Goal: Task Accomplishment & Management: Manage account settings

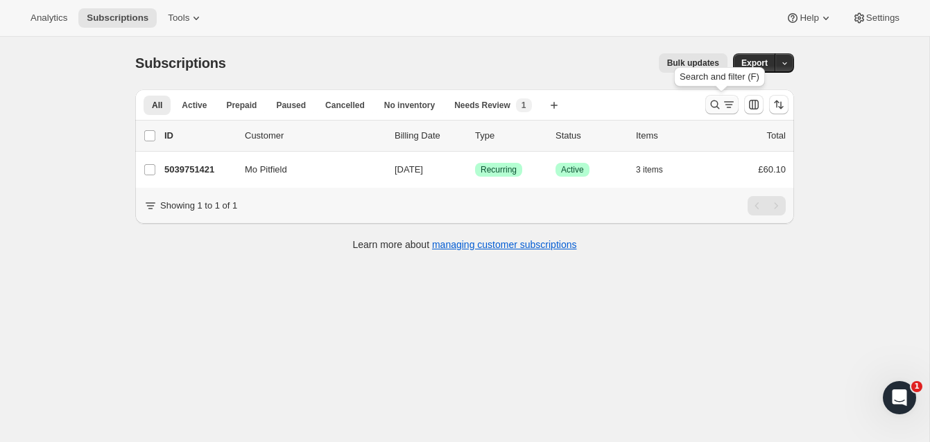
click at [714, 101] on icon "Search and filter results" at bounding box center [715, 105] width 14 height 14
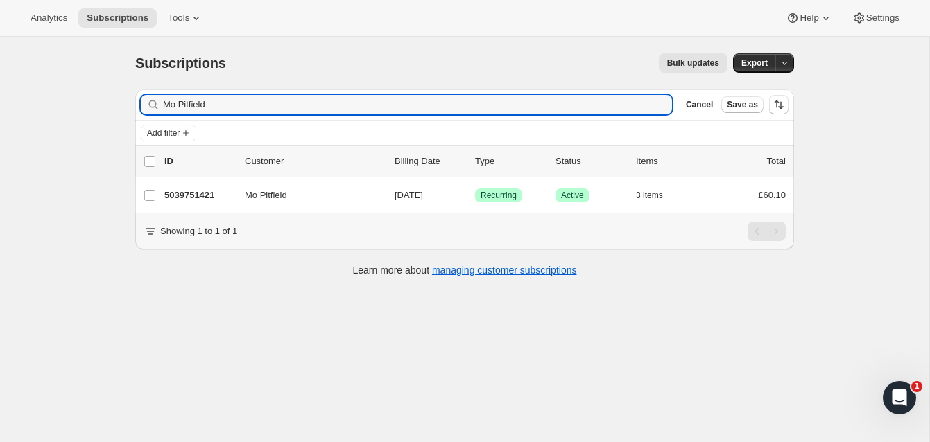
drag, startPoint x: 214, startPoint y: 106, endPoint x: 110, endPoint y: 103, distance: 104.1
click at [110, 103] on div "Subscriptions. This page is ready Subscriptions Bulk updates More actions Bulk …" at bounding box center [464, 258] width 929 height 442
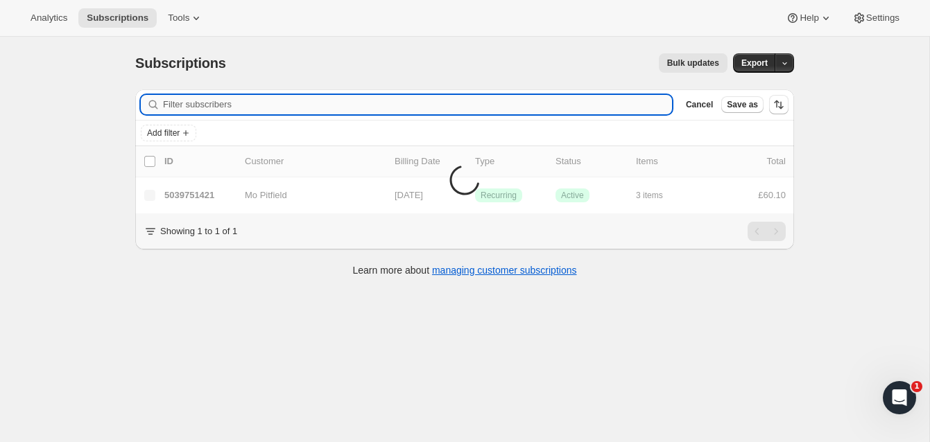
click at [182, 103] on input "Filter subscribers" at bounding box center [417, 104] width 509 height 19
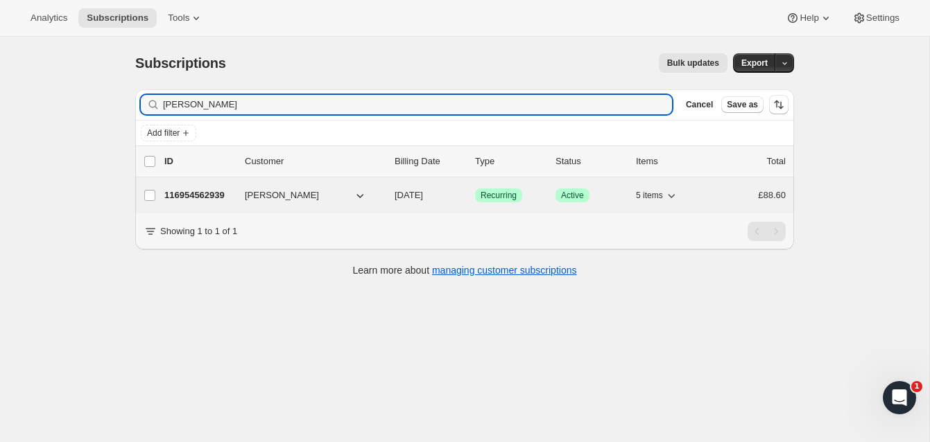
type input "[PERSON_NAME]"
click at [211, 191] on p "116954562939" at bounding box center [198, 196] width 69 height 14
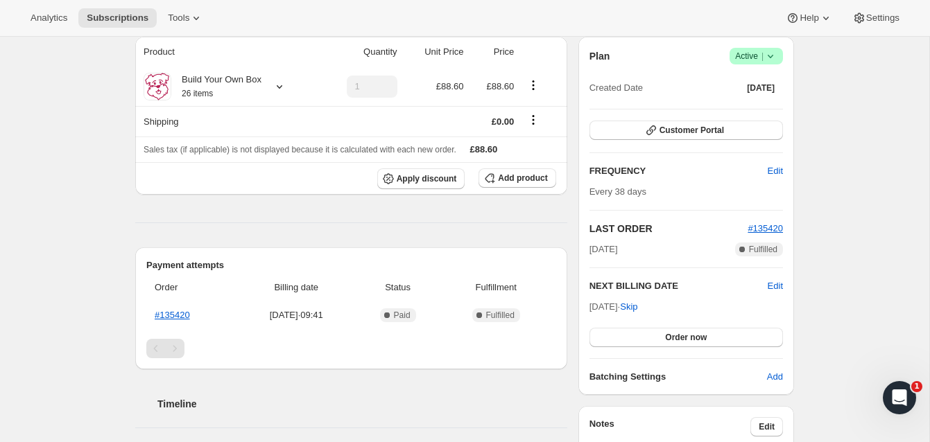
scroll to position [129, 0]
click at [771, 282] on span "Edit" at bounding box center [775, 285] width 15 height 14
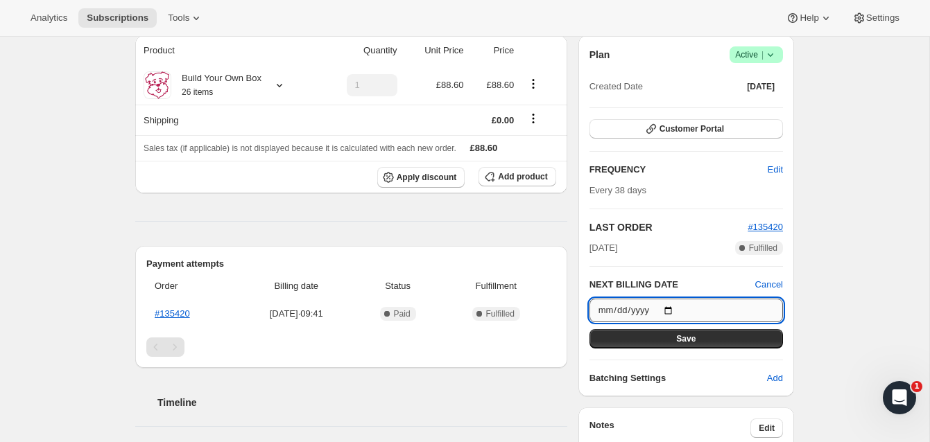
click at [671, 309] on input "[DATE]" at bounding box center [685, 311] width 193 height 24
type input "[DATE]"
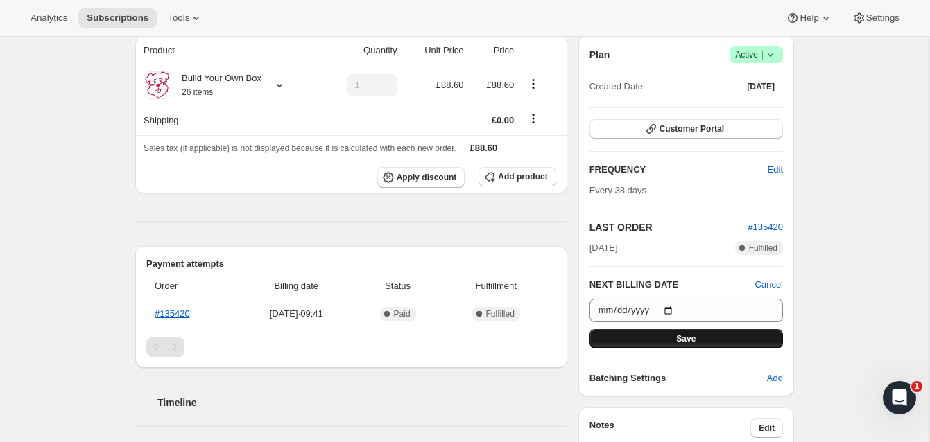
click at [692, 334] on span "Save" at bounding box center [685, 339] width 19 height 11
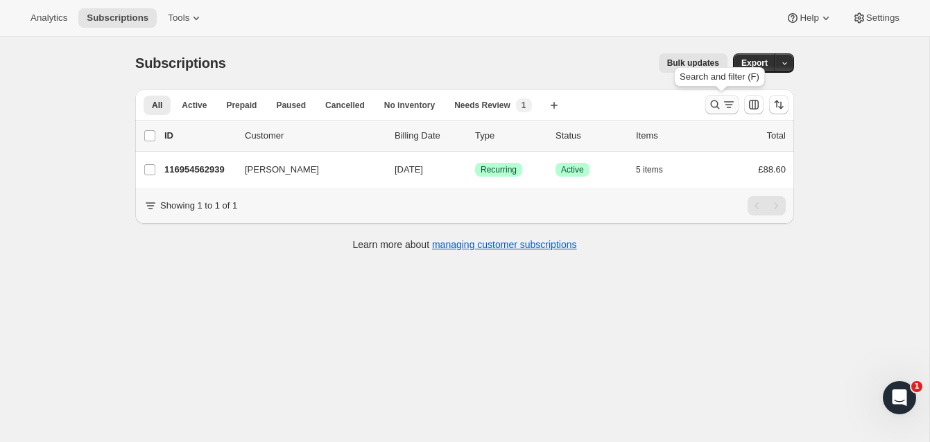
click at [712, 100] on icon "Search and filter results" at bounding box center [715, 105] width 14 height 14
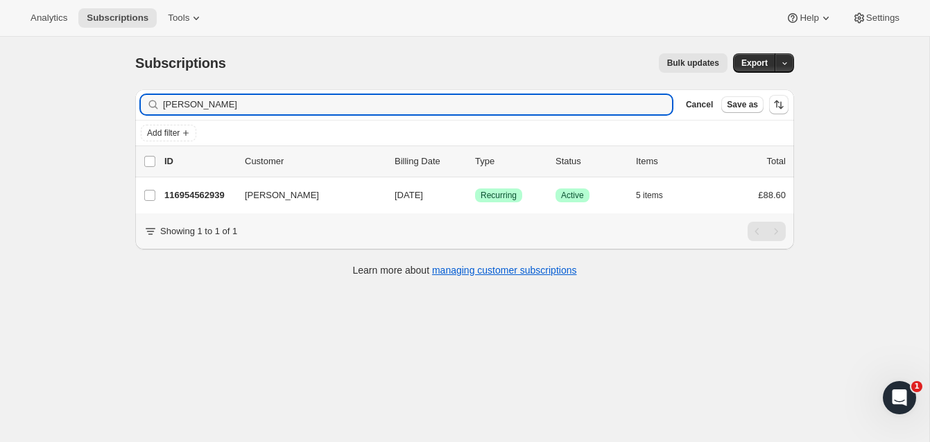
drag, startPoint x: 267, startPoint y: 109, endPoint x: 93, endPoint y: 98, distance: 174.4
click at [93, 98] on div "Subscriptions. This page is ready Subscriptions Bulk updates More actions Bulk …" at bounding box center [464, 258] width 929 height 442
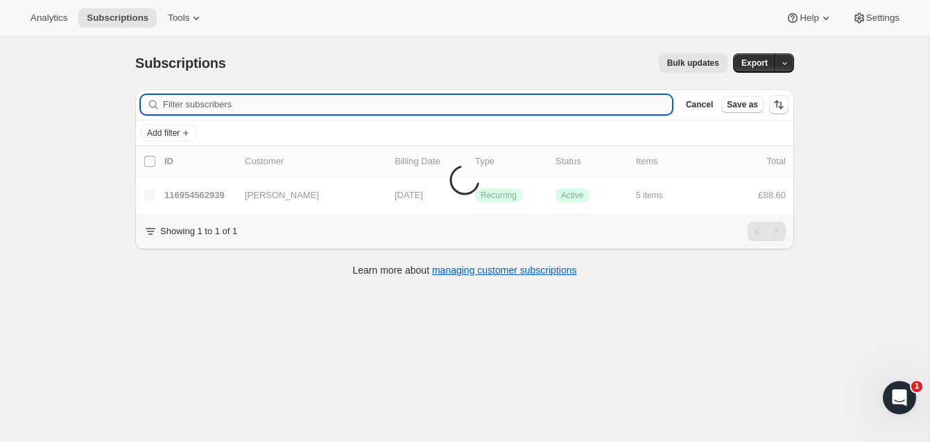
click at [180, 104] on input "Filter subscribers" at bounding box center [417, 104] width 509 height 19
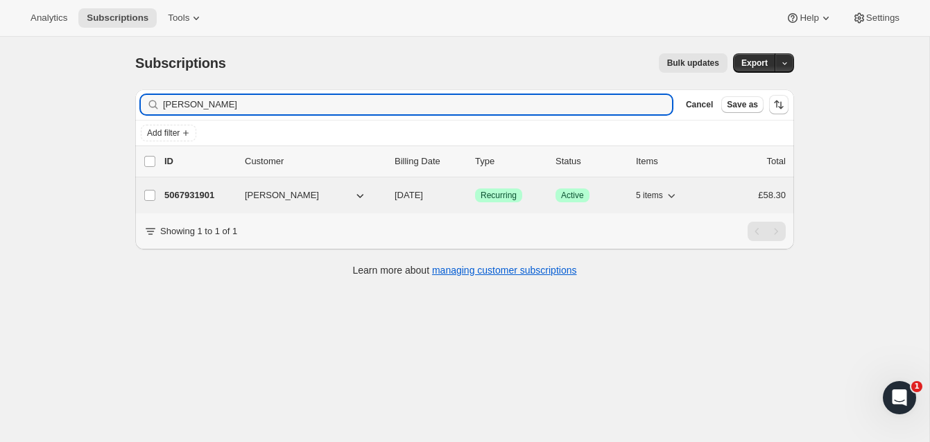
type input "Allan Jenkins"
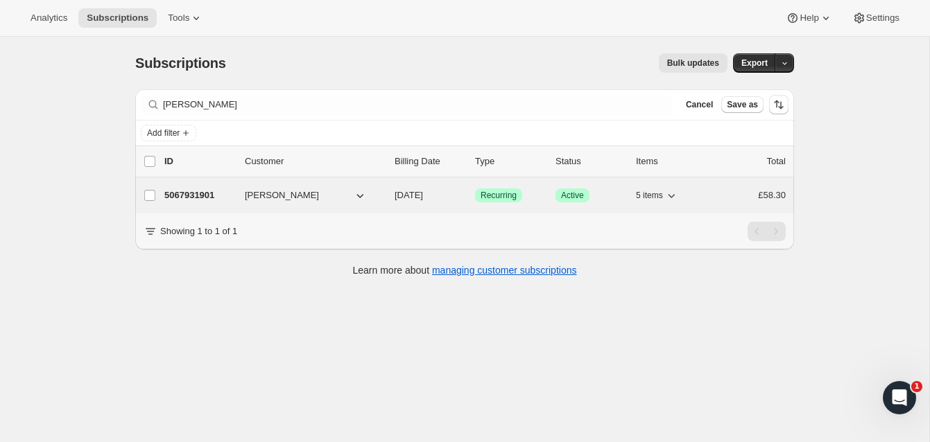
click at [191, 193] on p "5067931901" at bounding box center [198, 196] width 69 height 14
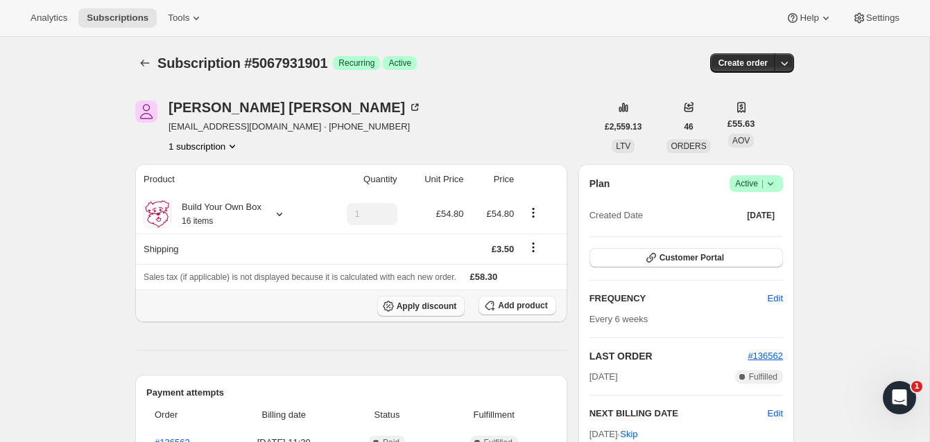
click at [426, 302] on span "Apply discount" at bounding box center [427, 306] width 60 height 11
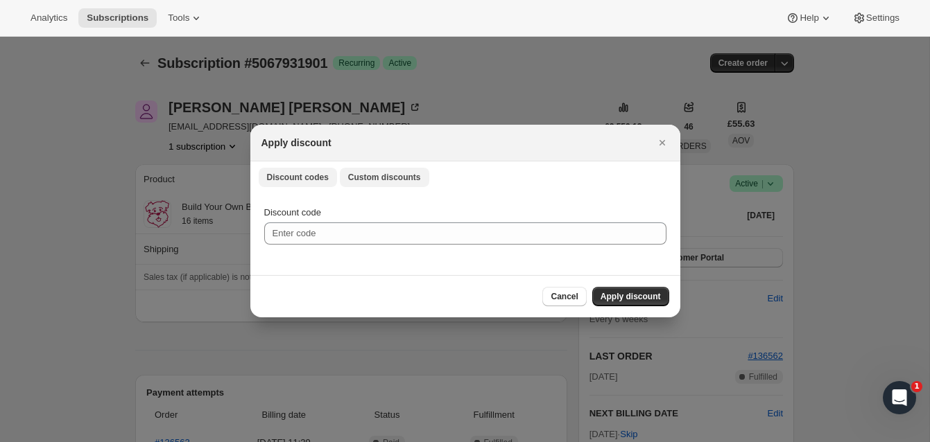
click at [373, 172] on span "Custom discounts" at bounding box center [384, 177] width 73 height 11
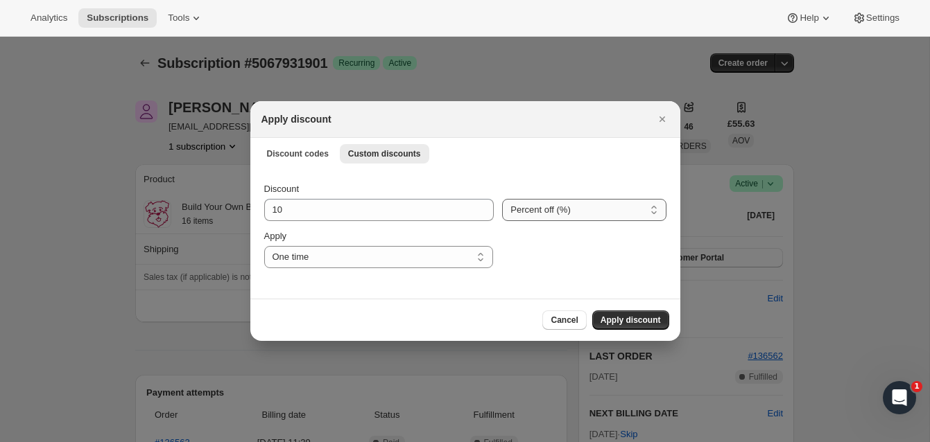
click at [574, 210] on select "Percent off (%) Amount off (£)" at bounding box center [584, 210] width 164 height 22
select select "fixed"
click at [502, 199] on select "Percent off (%) Amount off (£)" at bounding box center [584, 210] width 164 height 22
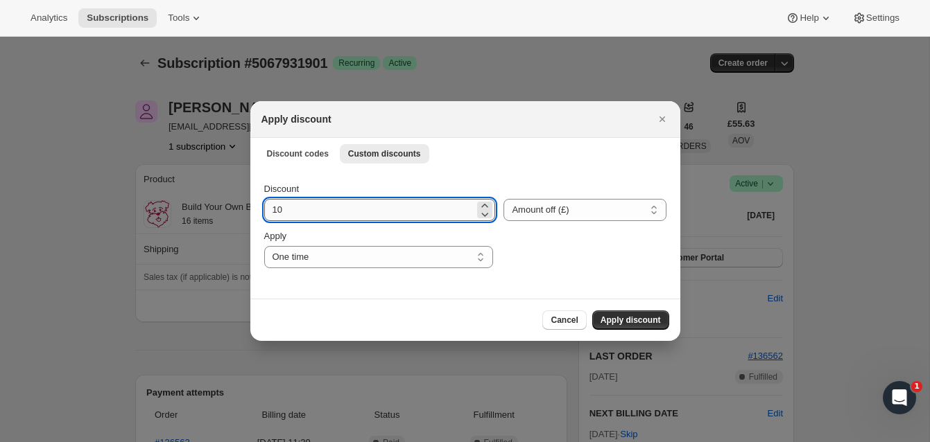
click at [287, 214] on input "10" at bounding box center [369, 210] width 211 height 22
type input "10.00"
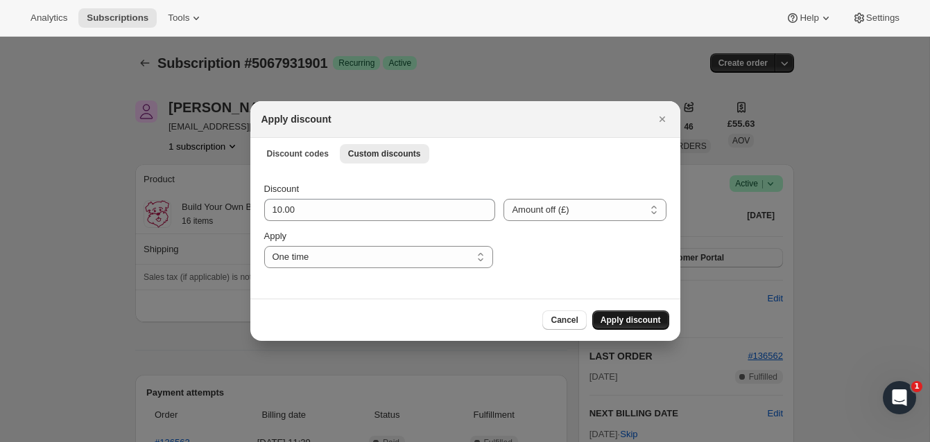
click at [644, 316] on span "Apply discount" at bounding box center [631, 320] width 60 height 11
